Goal: Use online tool/utility

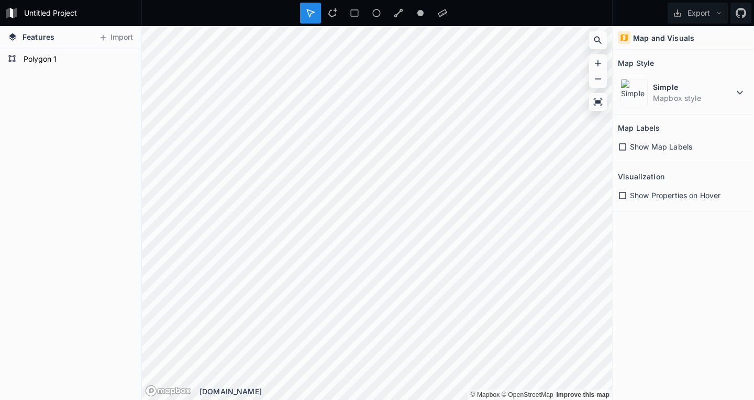
click at [376, 400] on html "Untitled Project Export Features Import Polygon 1 © Mapbox © OpenStreetMap Impr…" at bounding box center [377, 200] width 754 height 400
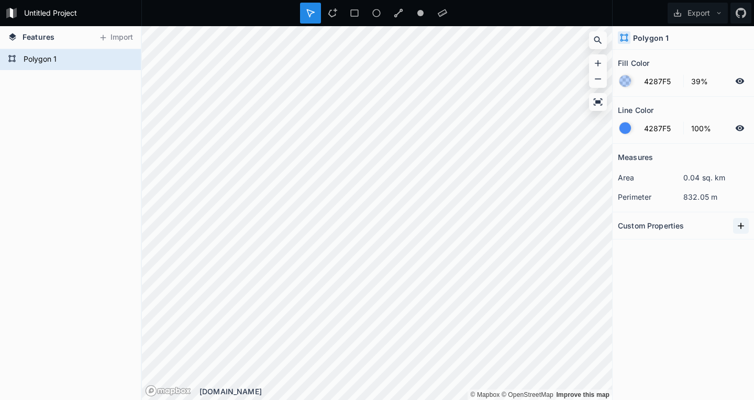
click at [737, 227] on icon at bounding box center [740, 226] width 10 height 10
click at [742, 225] on icon at bounding box center [740, 226] width 10 height 10
click at [742, 247] on icon "button" at bounding box center [742, 244] width 2 height 6
click at [732, 278] on span "Delete" at bounding box center [724, 277] width 42 height 11
click at [731, 245] on input "text" at bounding box center [705, 245] width 58 height 16
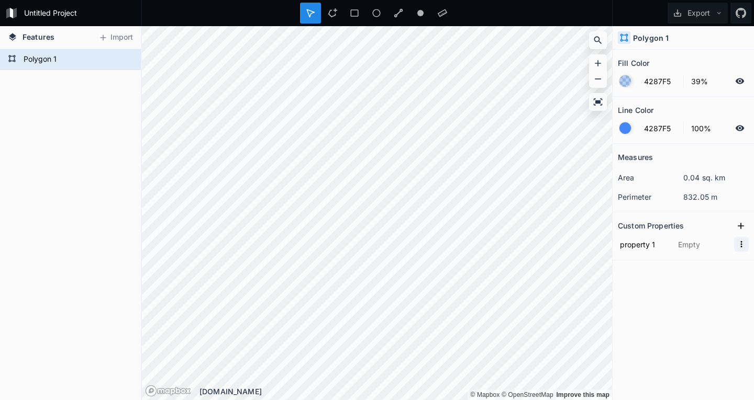
click at [739, 245] on icon "button" at bounding box center [740, 244] width 9 height 9
click at [732, 278] on span "Delete" at bounding box center [724, 277] width 42 height 11
click at [709, 173] on dd "0.04 sq. km" at bounding box center [715, 177] width 65 height 11
drag, startPoint x: 676, startPoint y: 177, endPoint x: 725, endPoint y: 181, distance: 49.8
click at [723, 180] on dl "area 0.04 sq. km" at bounding box center [683, 177] width 131 height 19
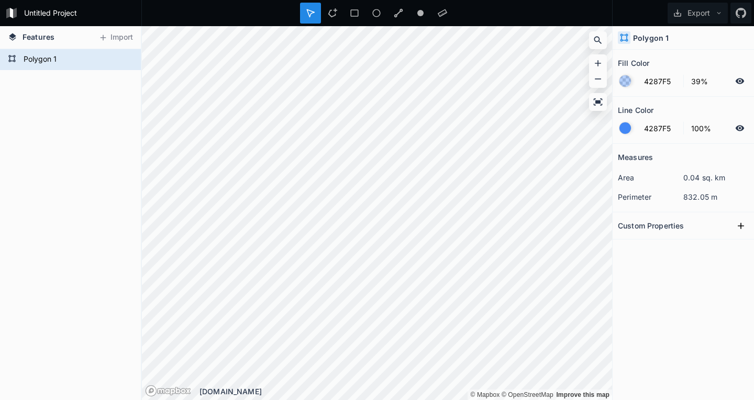
click at [720, 208] on section "Measures area 0.04 sq. km perimeter 832.05 m" at bounding box center [682, 178] width 141 height 69
drag, startPoint x: 687, startPoint y: 198, endPoint x: 711, endPoint y: 197, distance: 24.1
click at [711, 197] on dd "832.05 m" at bounding box center [715, 197] width 65 height 11
click at [707, 149] on div "Measures" at bounding box center [683, 157] width 131 height 16
click at [703, 127] on input "100%" at bounding box center [708, 128] width 46 height 13
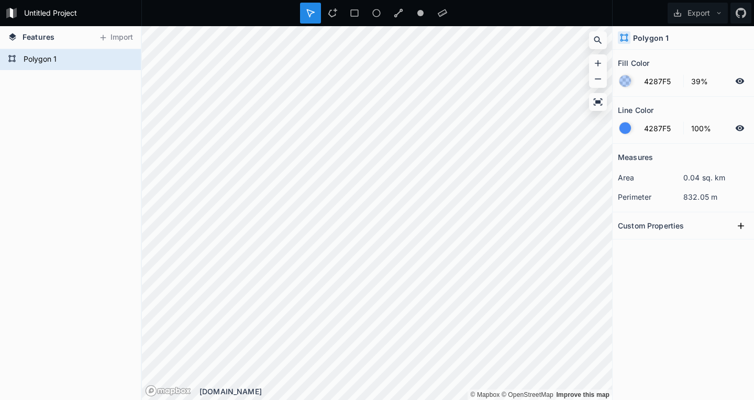
click at [634, 114] on h2 "Line Color" at bounding box center [636, 110] width 36 height 16
click at [617, 127] on section "Line Color 4287F5 100%" at bounding box center [682, 120] width 141 height 47
click at [620, 127] on div at bounding box center [625, 128] width 12 height 12
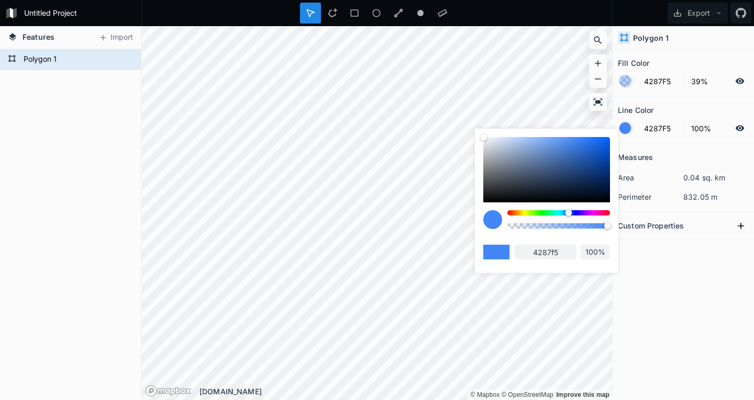
drag, startPoint x: 586, startPoint y: 165, endPoint x: 619, endPoint y: 205, distance: 51.7
click at [621, 211] on body "Untitled Project Export Features Import Polygon 1 © Mapbox © OpenStreetMap Impr…" at bounding box center [377, 200] width 754 height 400
drag, startPoint x: 615, startPoint y: 193, endPoint x: 599, endPoint y: 193, distance: 16.2
click at [613, 193] on div "4287f5 100%" at bounding box center [546, 198] width 143 height 139
click at [599, 193] on div at bounding box center [546, 169] width 127 height 65
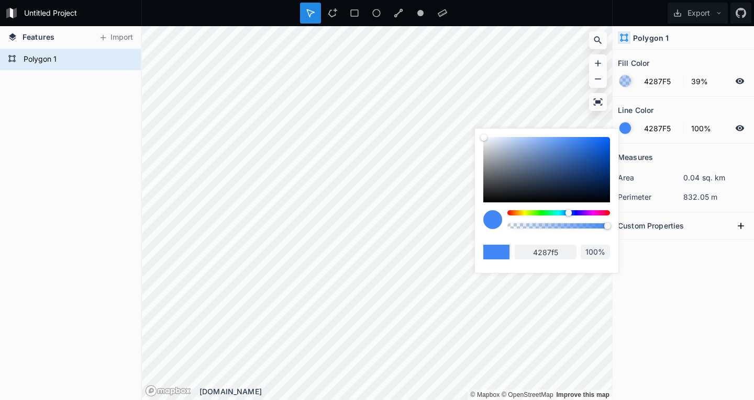
type input "031024"
click at [602, 199] on div at bounding box center [601, 197] width 6 height 6
type input "01060F"
type input "01060f"
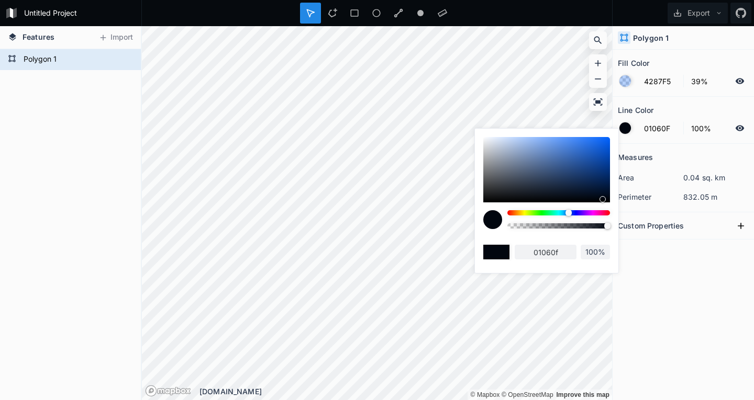
click at [603, 199] on div at bounding box center [602, 199] width 6 height 6
click at [603, 199] on div at bounding box center [604, 199] width 6 height 6
click at [625, 82] on div at bounding box center [625, 81] width 12 height 12
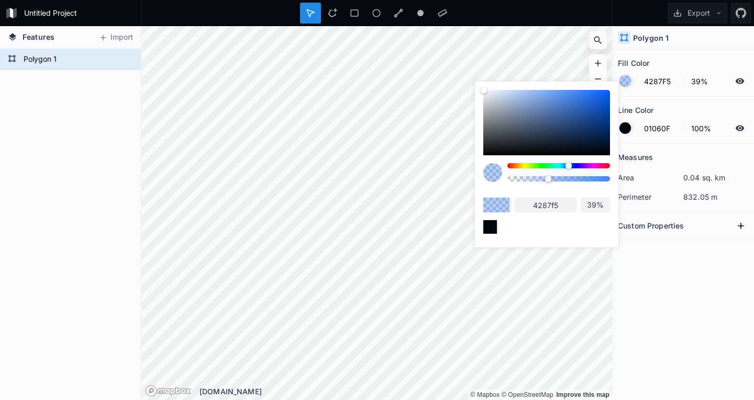
drag, startPoint x: 553, startPoint y: 137, endPoint x: 541, endPoint y: 140, distance: 11.9
click at [547, 138] on div at bounding box center [546, 122] width 127 height 65
type input "212E42"
type input "212e42"
click at [496, 166] on div at bounding box center [492, 172] width 19 height 19
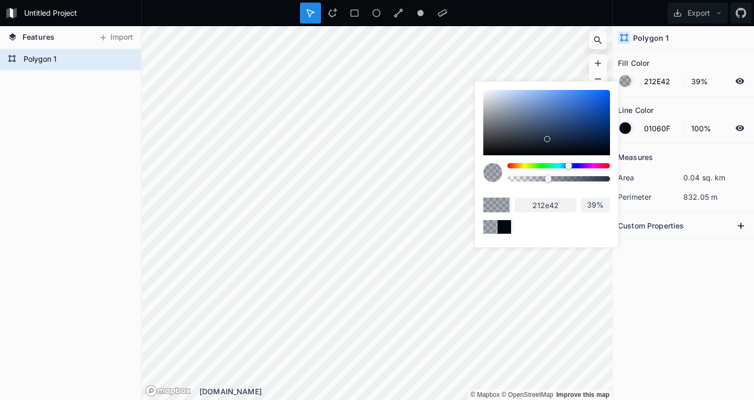
drag, startPoint x: 528, startPoint y: 126, endPoint x: 561, endPoint y: 120, distance: 33.5
click at [528, 125] on div at bounding box center [546, 122] width 127 height 65
type input "4B5B75"
type input "4b5b75"
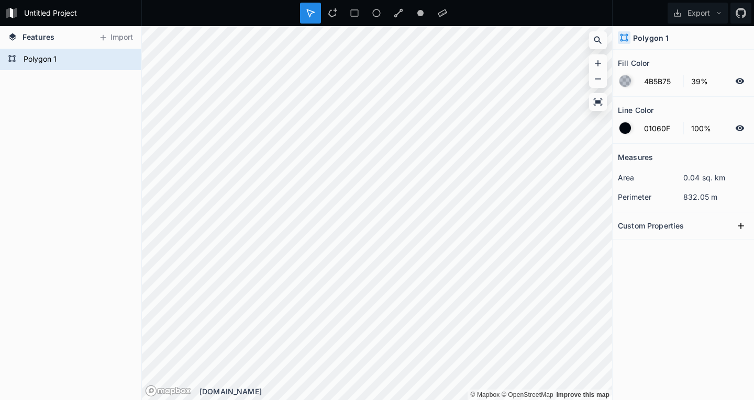
click at [640, 304] on div "Measures area 0.04 sq. km perimeter 832.05 m Custom Properties" at bounding box center [682, 246] width 141 height 204
drag, startPoint x: 694, startPoint y: 71, endPoint x: 700, endPoint y: 82, distance: 11.7
click at [694, 73] on form "4B5B75 39%" at bounding box center [683, 81] width 131 height 20
click at [703, 87] on input "39%" at bounding box center [708, 81] width 46 height 13
click at [744, 82] on div at bounding box center [741, 81] width 13 height 13
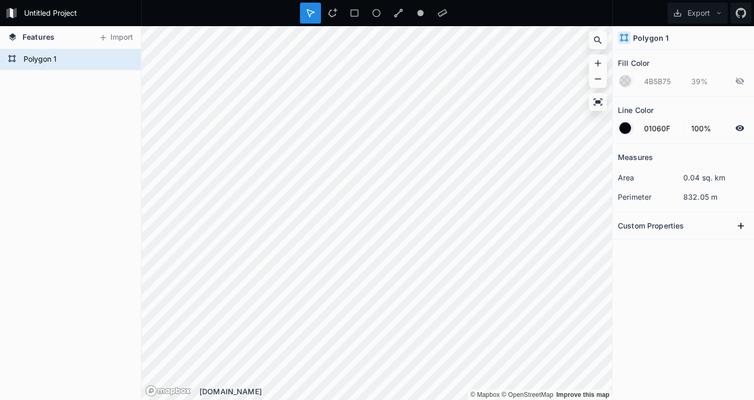
click at [705, 80] on form "4B5B75 39%" at bounding box center [683, 81] width 131 height 20
click at [703, 81] on form "4B5B75 39%" at bounding box center [683, 81] width 131 height 20
click at [733, 85] on form "4B5B75 39%" at bounding box center [683, 81] width 131 height 20
click at [736, 82] on icon at bounding box center [739, 80] width 8 height 7
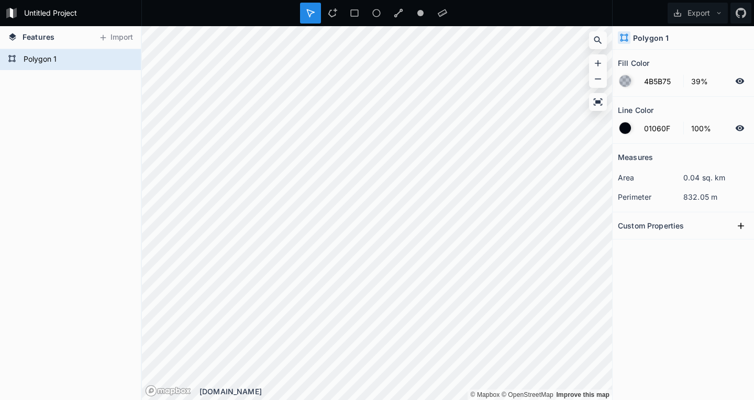
click at [656, 206] on div "Features Import Polygon 1 © Mapbox © OpenStreetMap Improve this map © Mapbox © …" at bounding box center [377, 213] width 754 height 374
